Goal: Contribute content

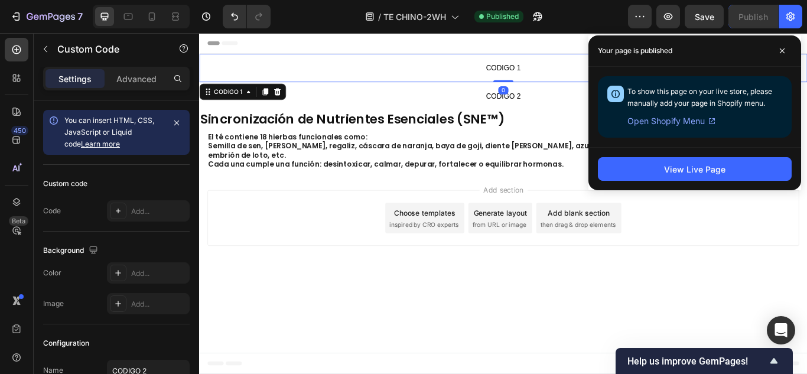
click at [402, 63] on p "CODIGO 1" at bounding box center [553, 73] width 709 height 33
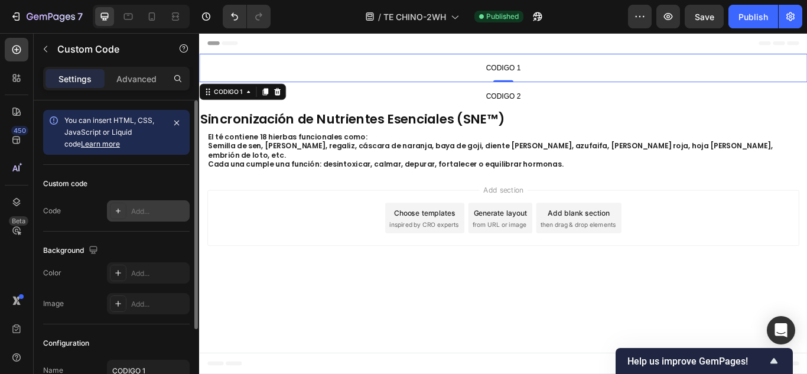
click at [150, 210] on div "Add..." at bounding box center [159, 211] width 56 height 11
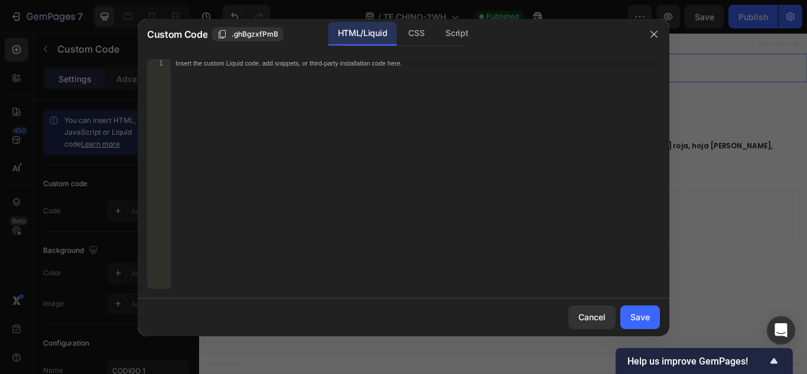
click at [282, 61] on div "Insert the custom Liquid code, add snippets, or third-party installation code h…" at bounding box center [391, 63] width 431 height 8
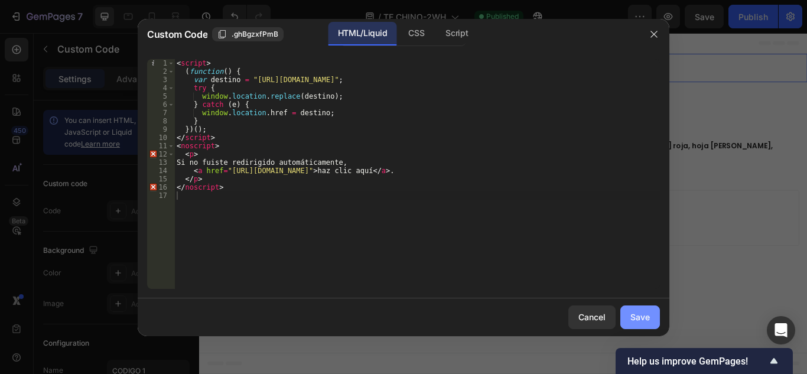
click at [629, 313] on button "Save" at bounding box center [641, 318] width 40 height 24
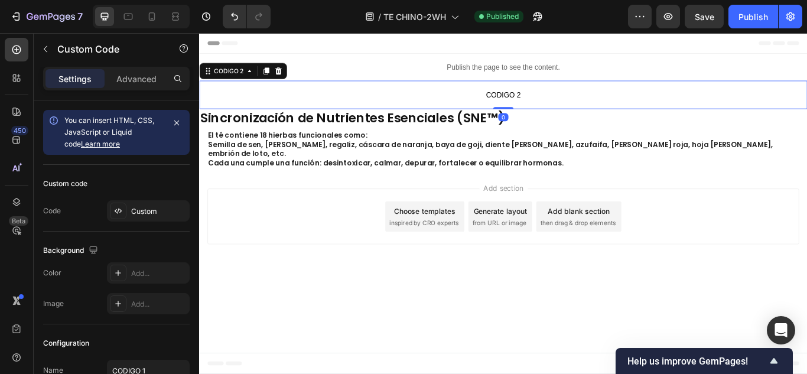
click at [512, 105] on span "CODIGO 2" at bounding box center [553, 105] width 709 height 14
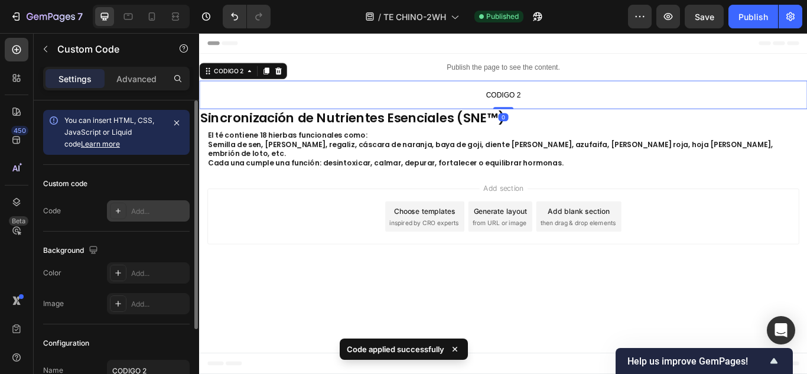
click at [128, 216] on div "Add..." at bounding box center [148, 210] width 83 height 21
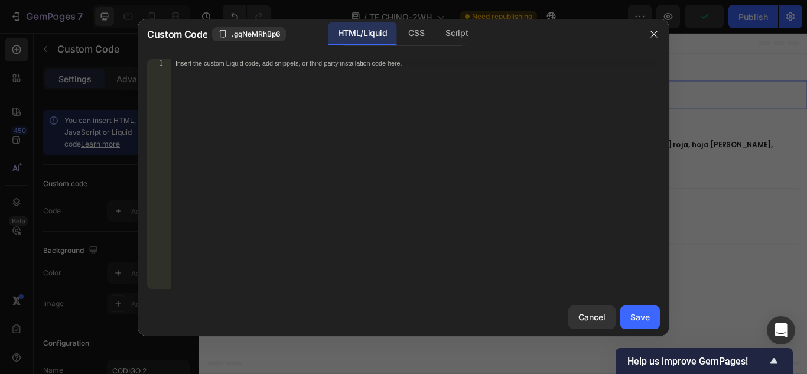
click at [313, 66] on div "Insert the custom Liquid code, add snippets, or third-party installation code h…" at bounding box center [391, 63] width 431 height 8
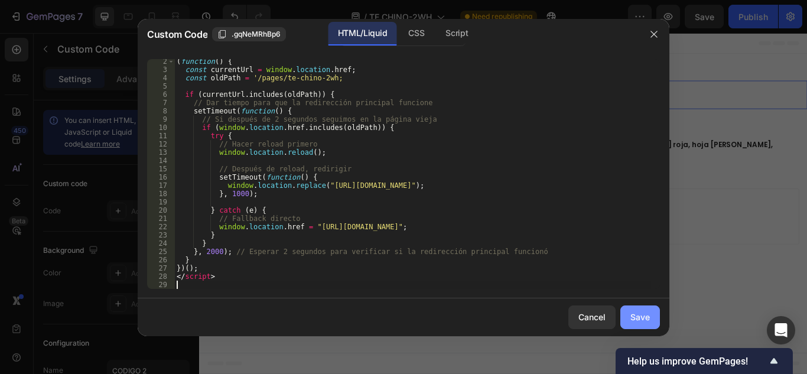
click at [630, 314] on button "Save" at bounding box center [641, 318] width 40 height 24
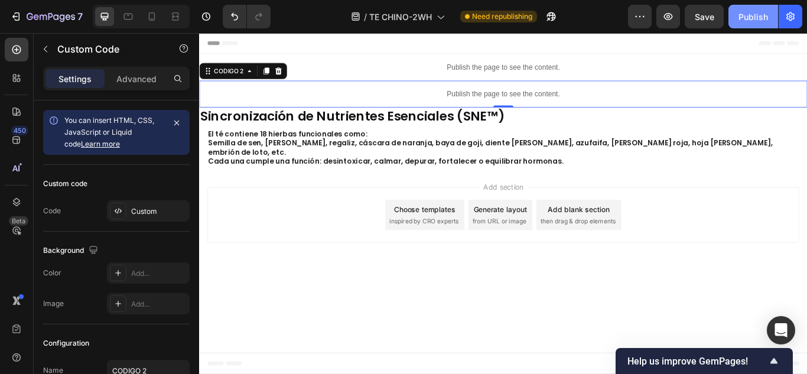
click at [766, 13] on div "Publish" at bounding box center [754, 17] width 30 height 12
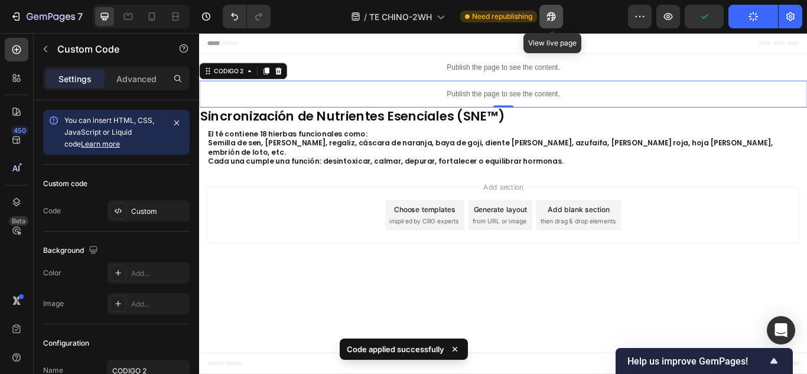
click at [556, 15] on icon "button" at bounding box center [551, 17] width 12 height 12
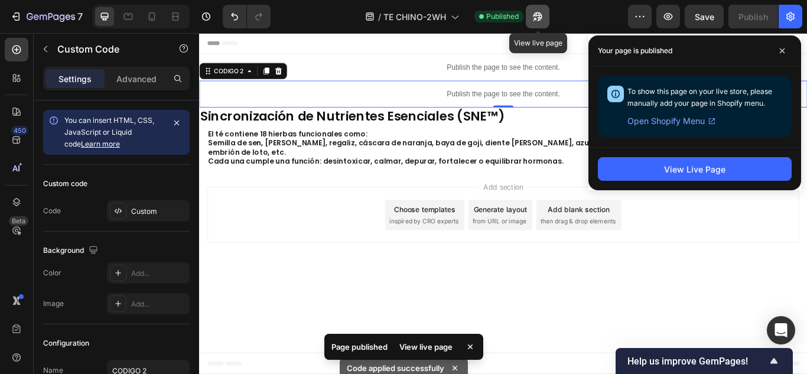
click at [534, 10] on button "button" at bounding box center [538, 17] width 24 height 24
